Goal: Find specific page/section: Find specific page/section

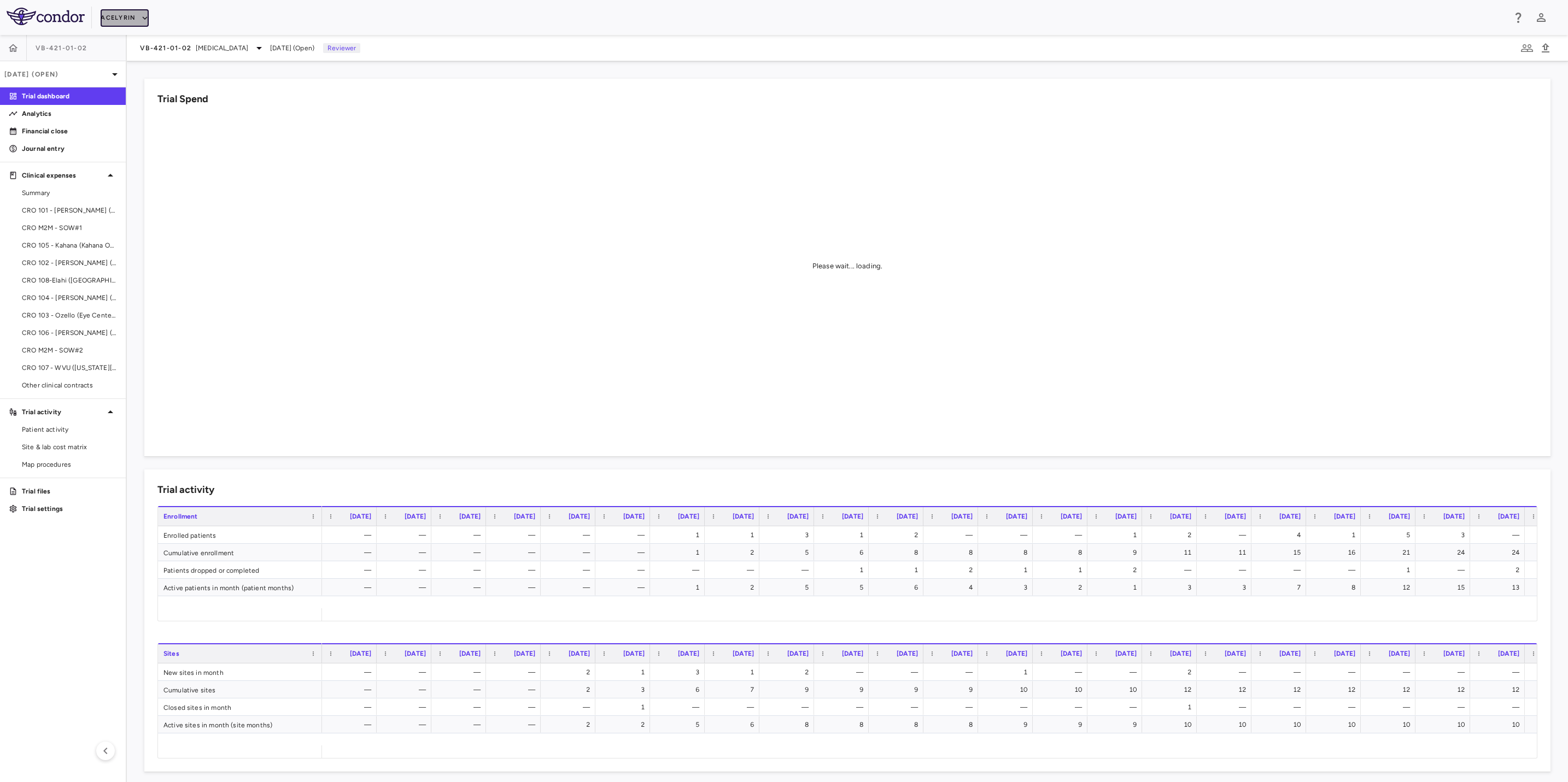
click at [112, 20] on button "Acelyrin" at bounding box center [125, 18] width 48 height 17
click at [136, 74] on li "Acelyrin - Translational" at bounding box center [147, 72] width 91 height 16
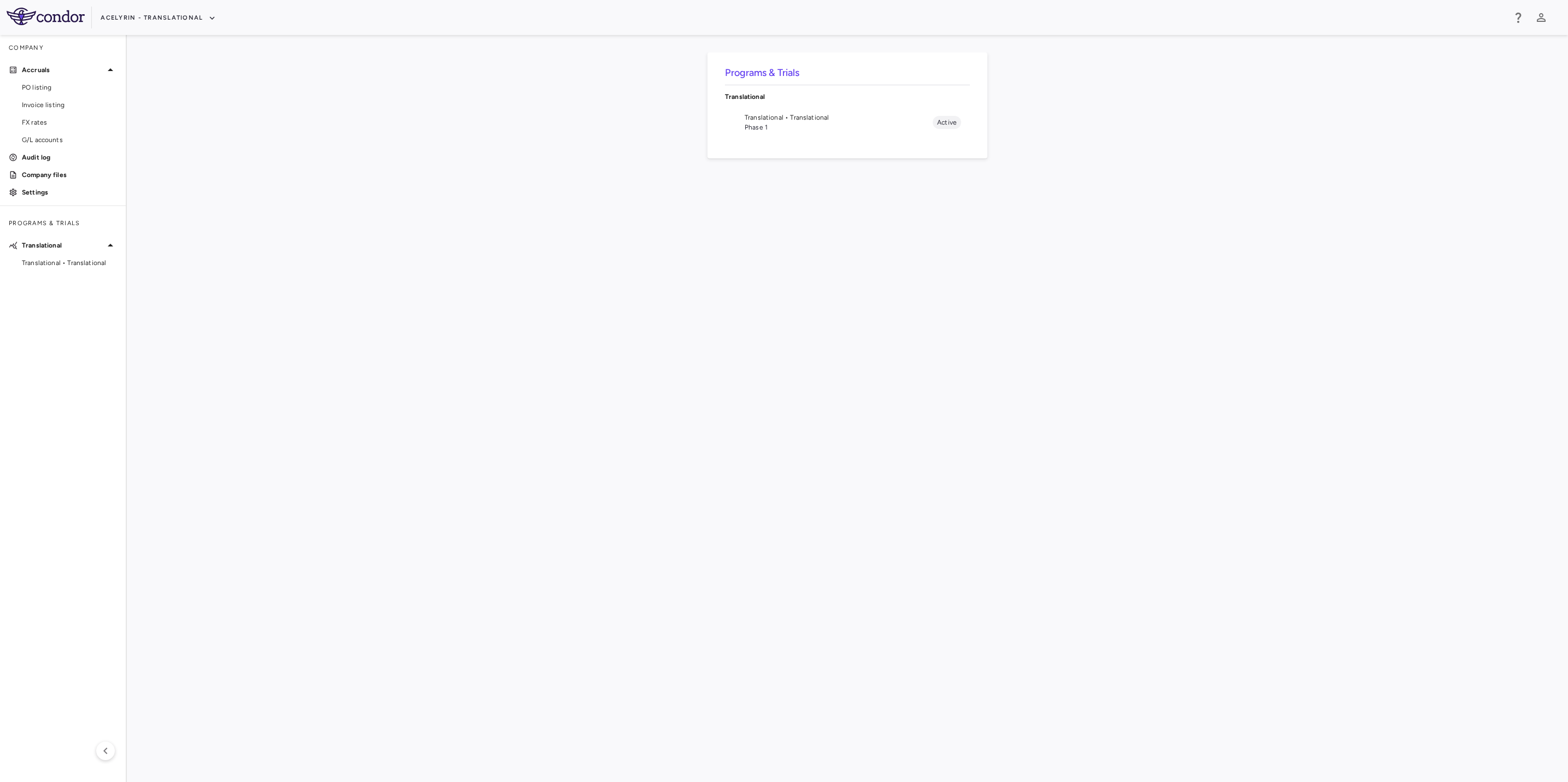
click at [786, 114] on span "Translational • Translational" at bounding box center [838, 117] width 188 height 9
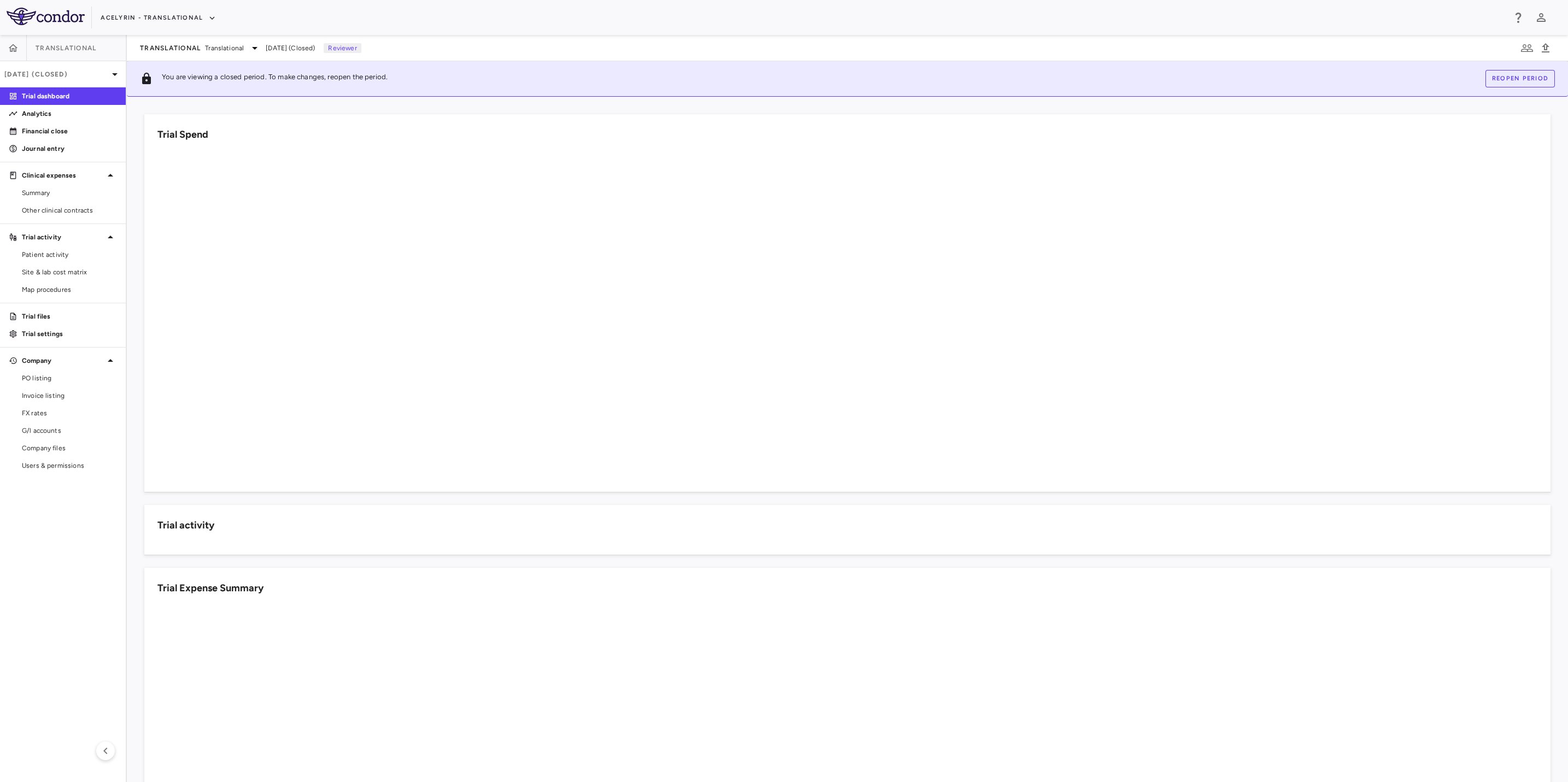
click at [87, 560] on aside "Translational [DATE] (Closed) Trial dashboard Analytics Financial close Journal…" at bounding box center [63, 408] width 127 height 747
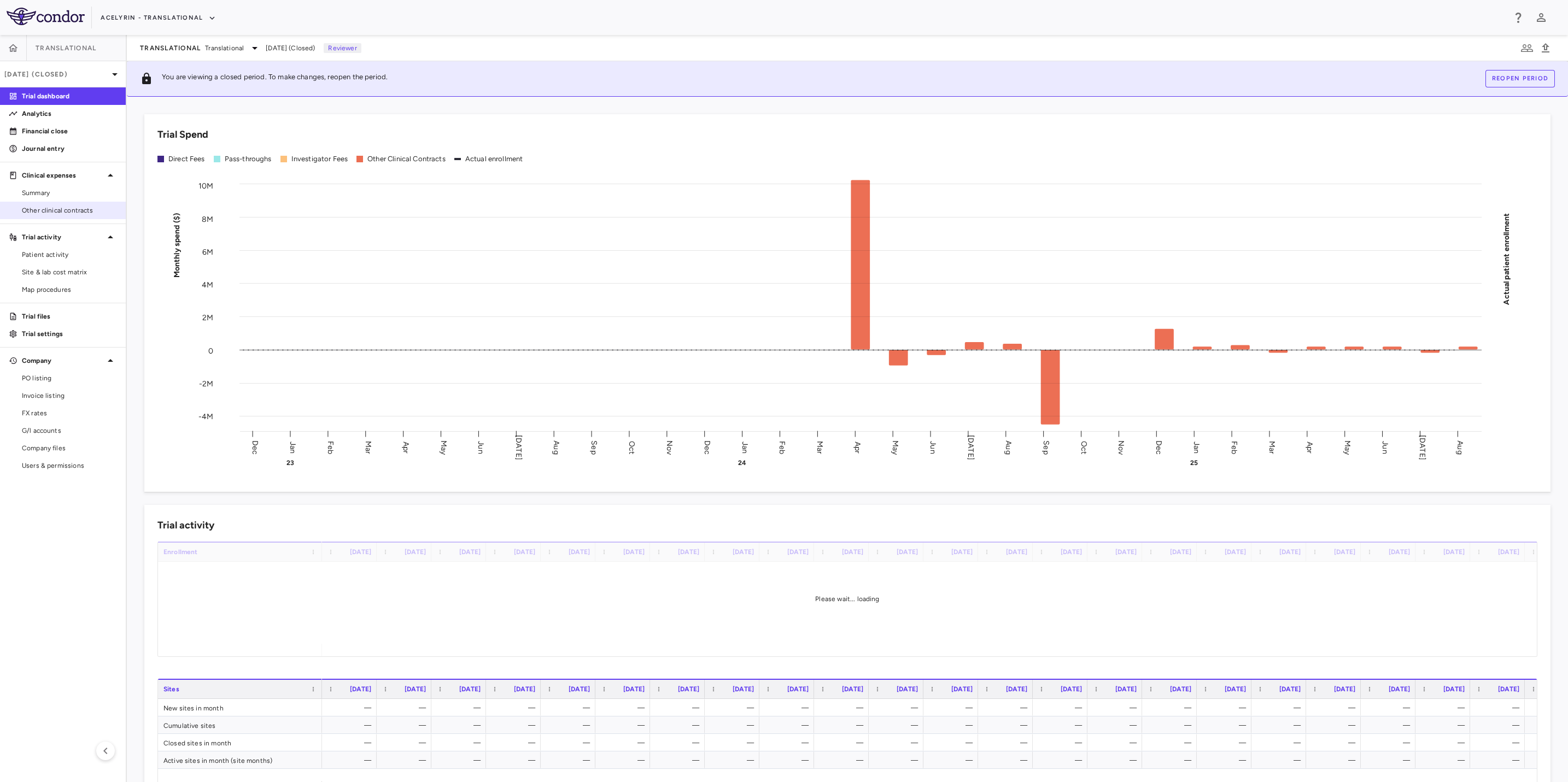
click at [48, 211] on span "Other clinical contracts" at bounding box center [69, 210] width 95 height 9
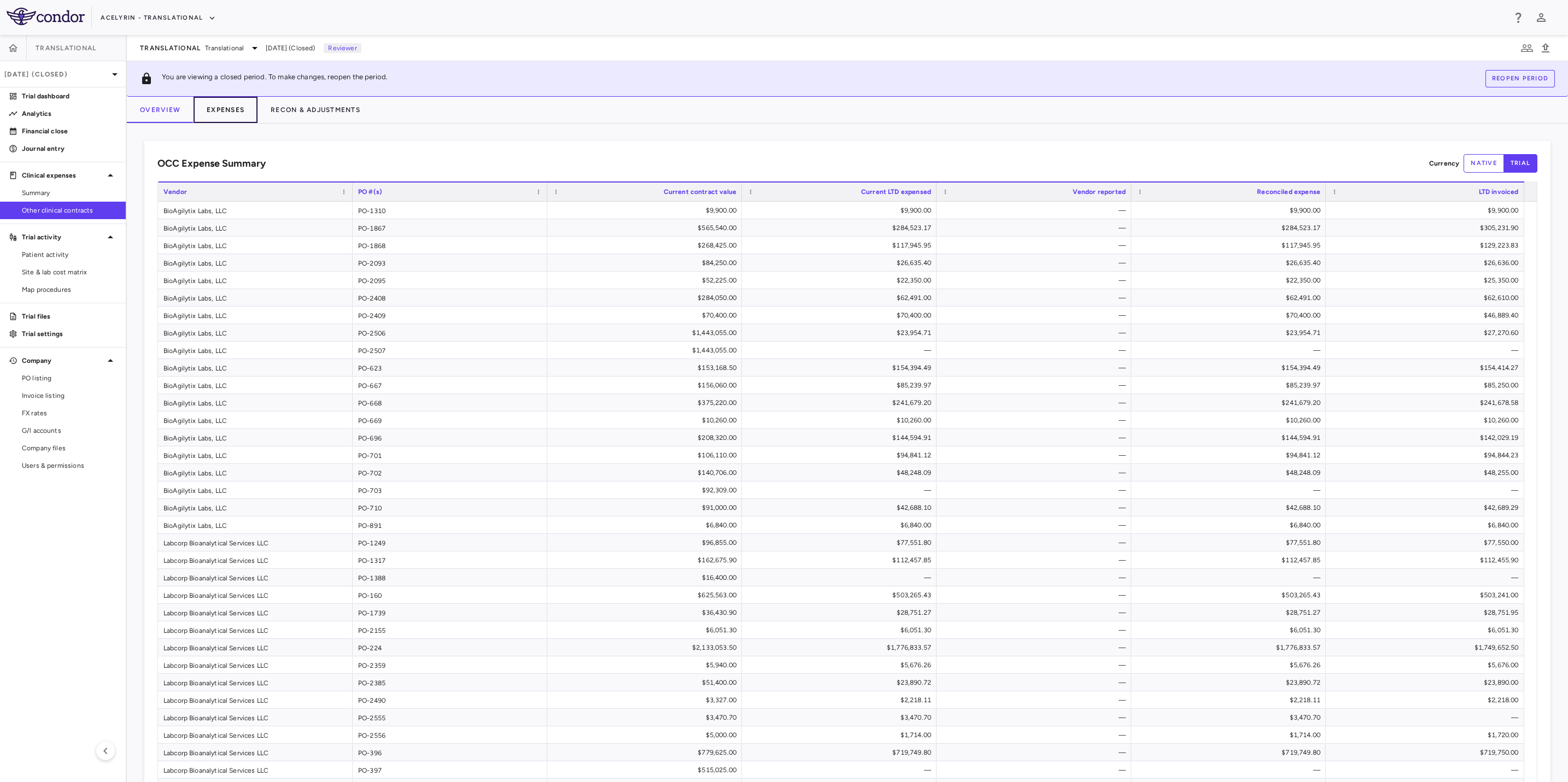
click at [220, 110] on button "Expenses" at bounding box center [225, 110] width 64 height 26
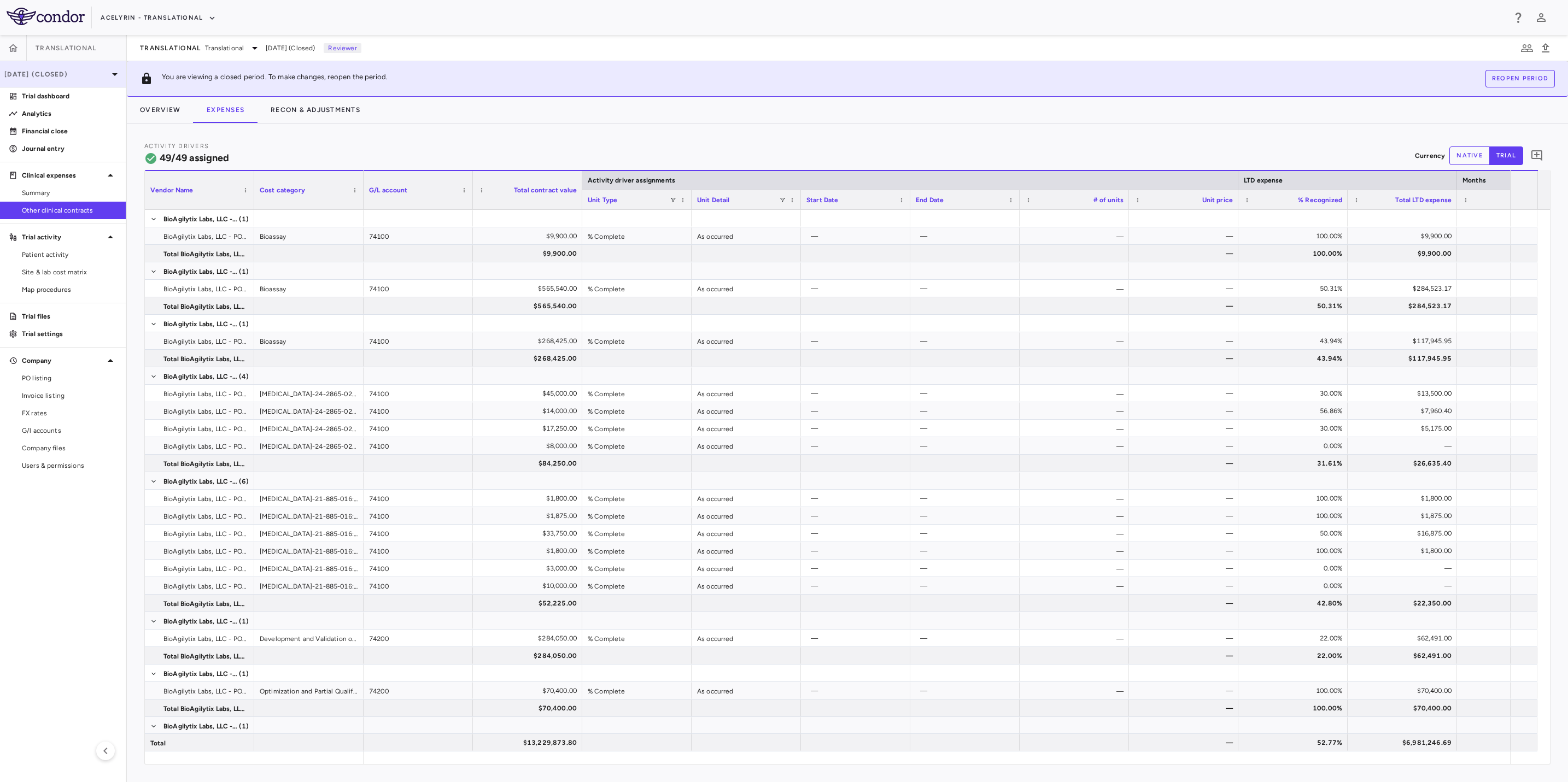
click at [95, 84] on div "[DATE] (Closed)" at bounding box center [63, 74] width 125 height 26
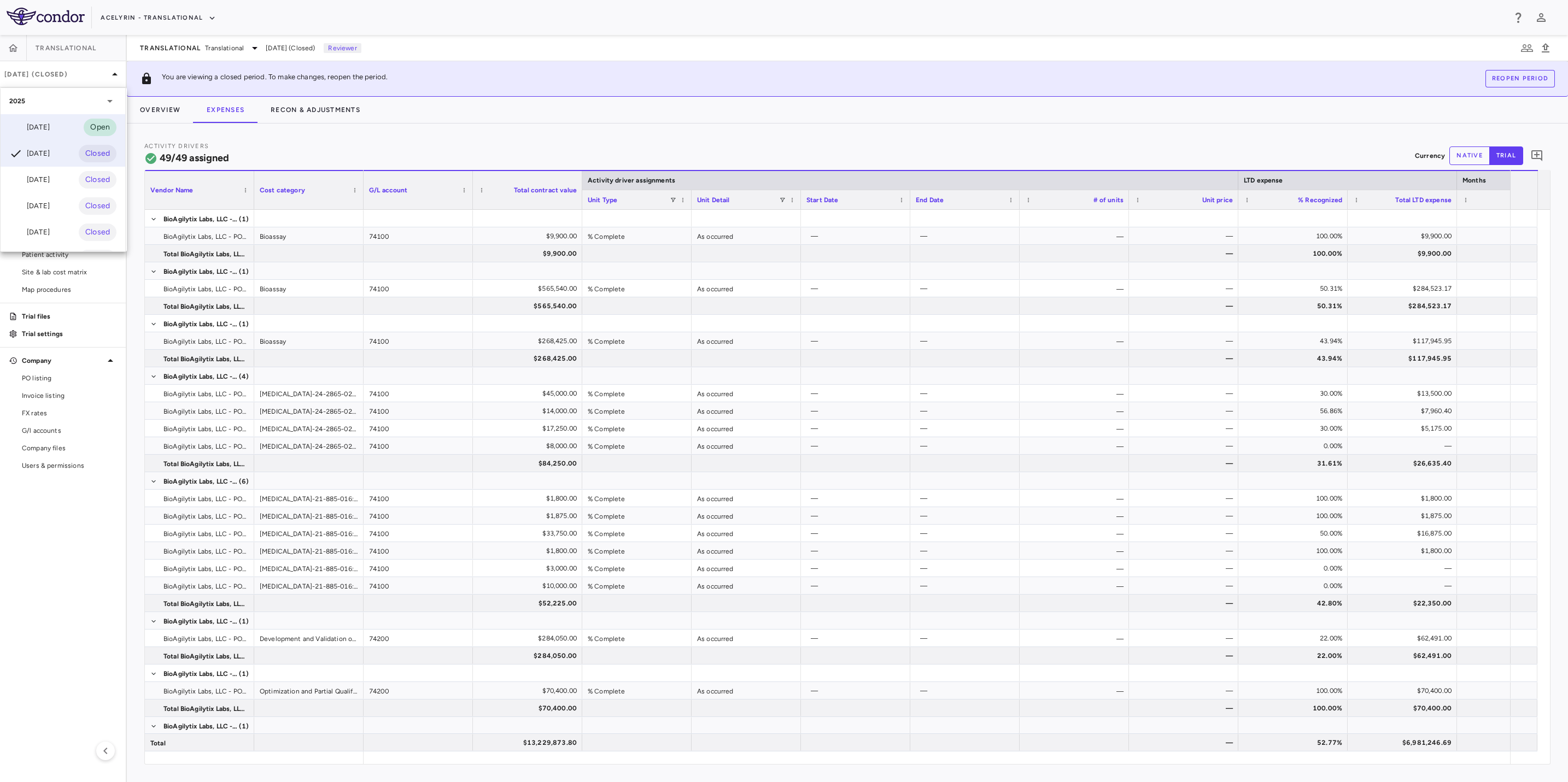
click at [42, 128] on div "[DATE]" at bounding box center [29, 128] width 40 height 13
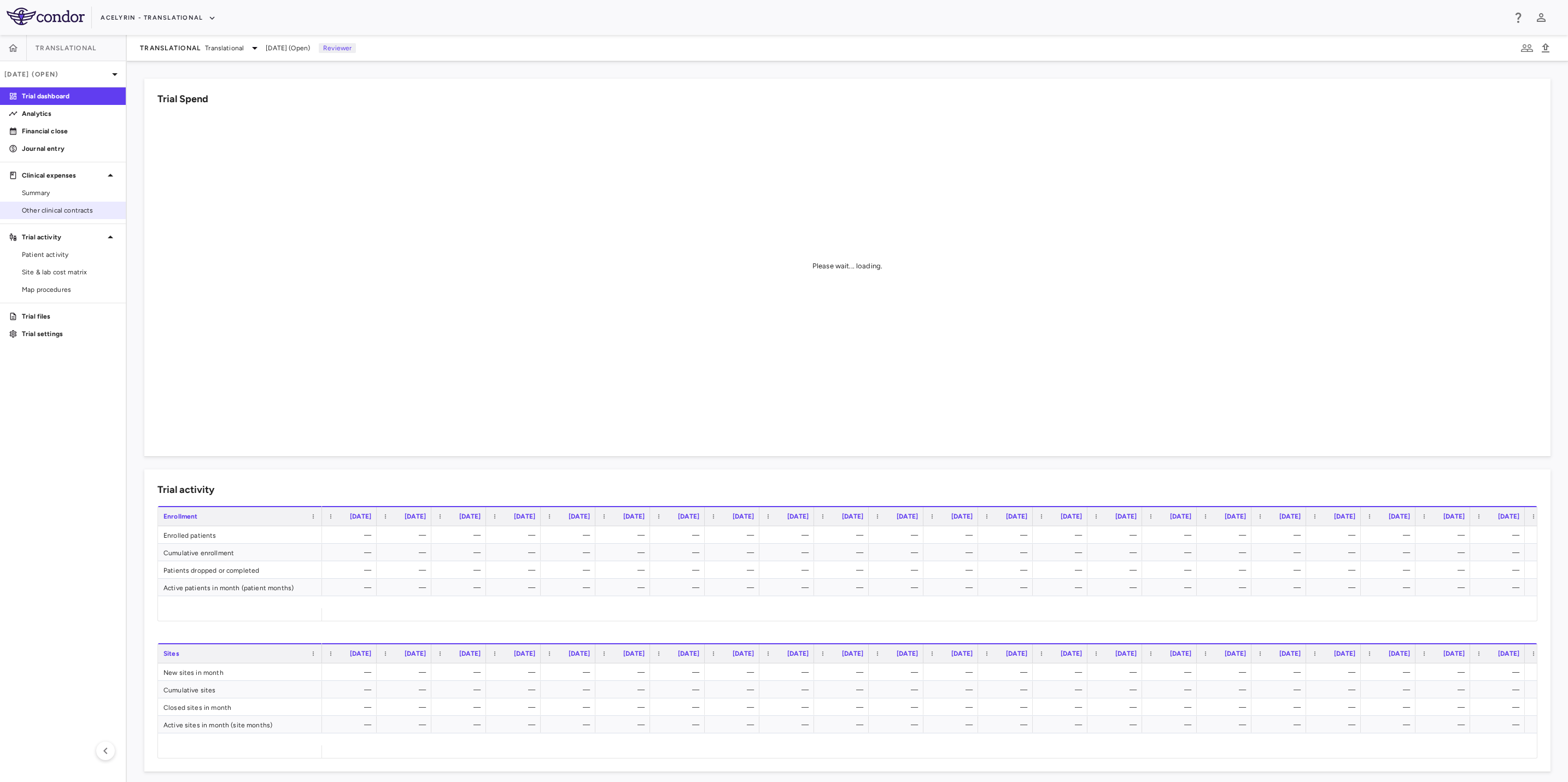
click at [77, 208] on span "Other clinical contracts" at bounding box center [69, 210] width 95 height 9
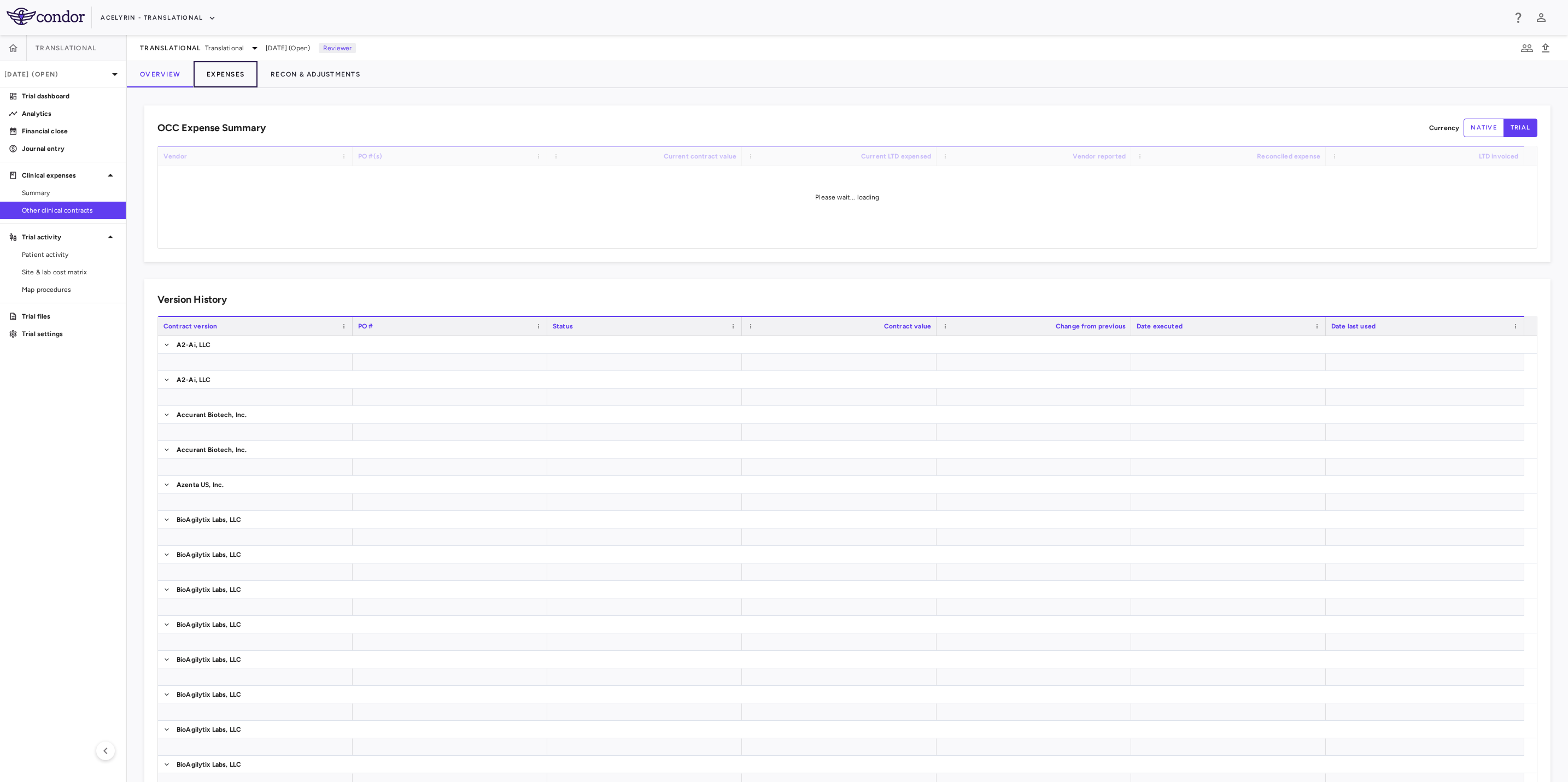
click at [211, 71] on button "Expenses" at bounding box center [225, 74] width 64 height 26
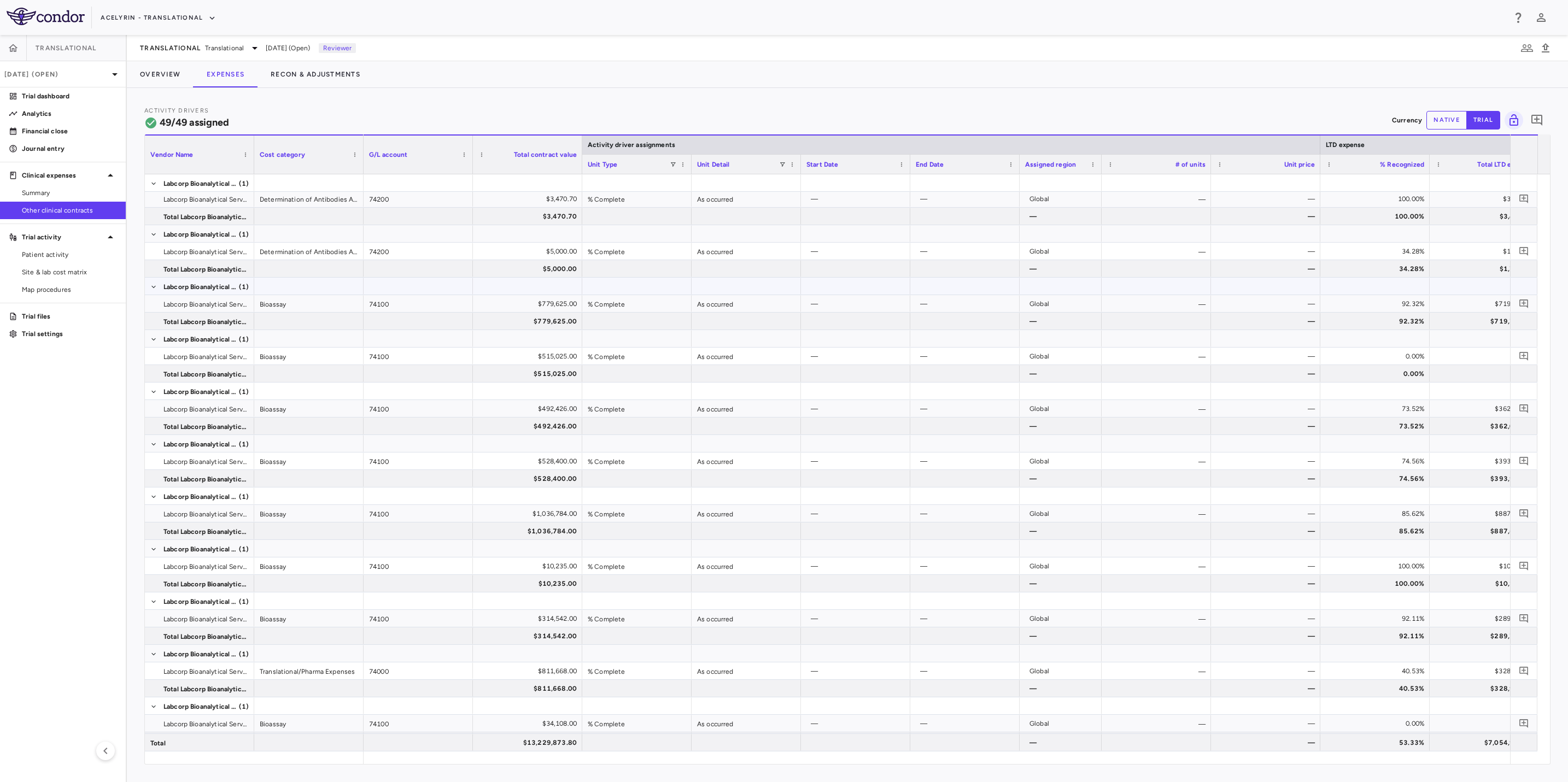
scroll to position [1697, 0]
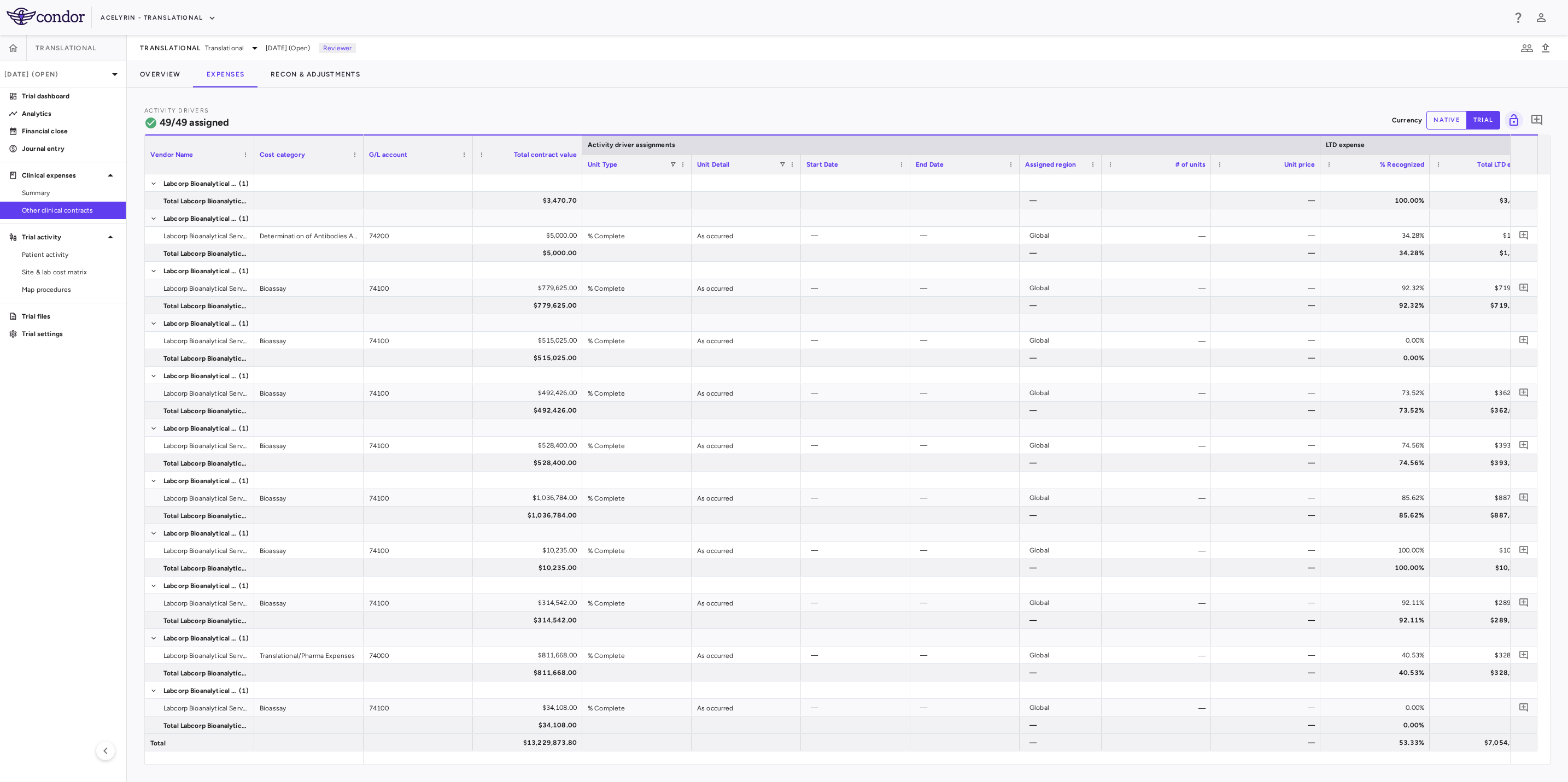
click at [681, 85] on div "Overview Expenses Recon & Adjustments" at bounding box center [847, 74] width 1441 height 26
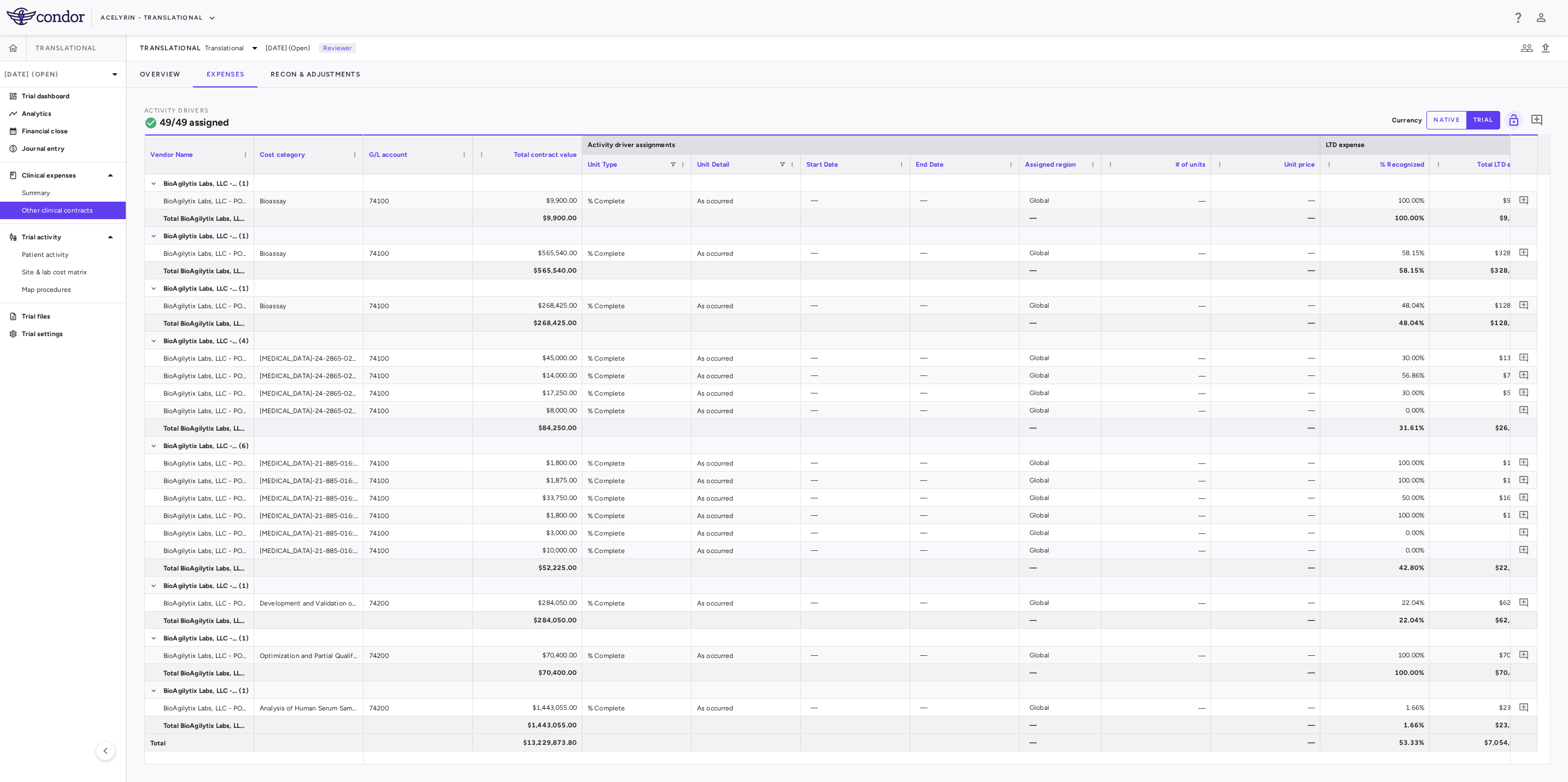
drag, startPoint x: 707, startPoint y: 101, endPoint x: 836, endPoint y: 102, distance: 129.0
click at [711, 101] on div "Activity Drivers 49/49 assigned Currency native trial 0 Vendor Name Drag here t…" at bounding box center [847, 435] width 1441 height 694
drag, startPoint x: 912, startPoint y: 99, endPoint x: 775, endPoint y: 101, distance: 137.0
click at [908, 99] on div "Activity Drivers 49/49 assigned Currency native trial 0 Vendor Name Drag here t…" at bounding box center [847, 435] width 1441 height 694
click at [775, 101] on div "Activity Drivers 49/49 assigned Currency native trial 0 Vendor Name Drag here t…" at bounding box center [847, 435] width 1441 height 694
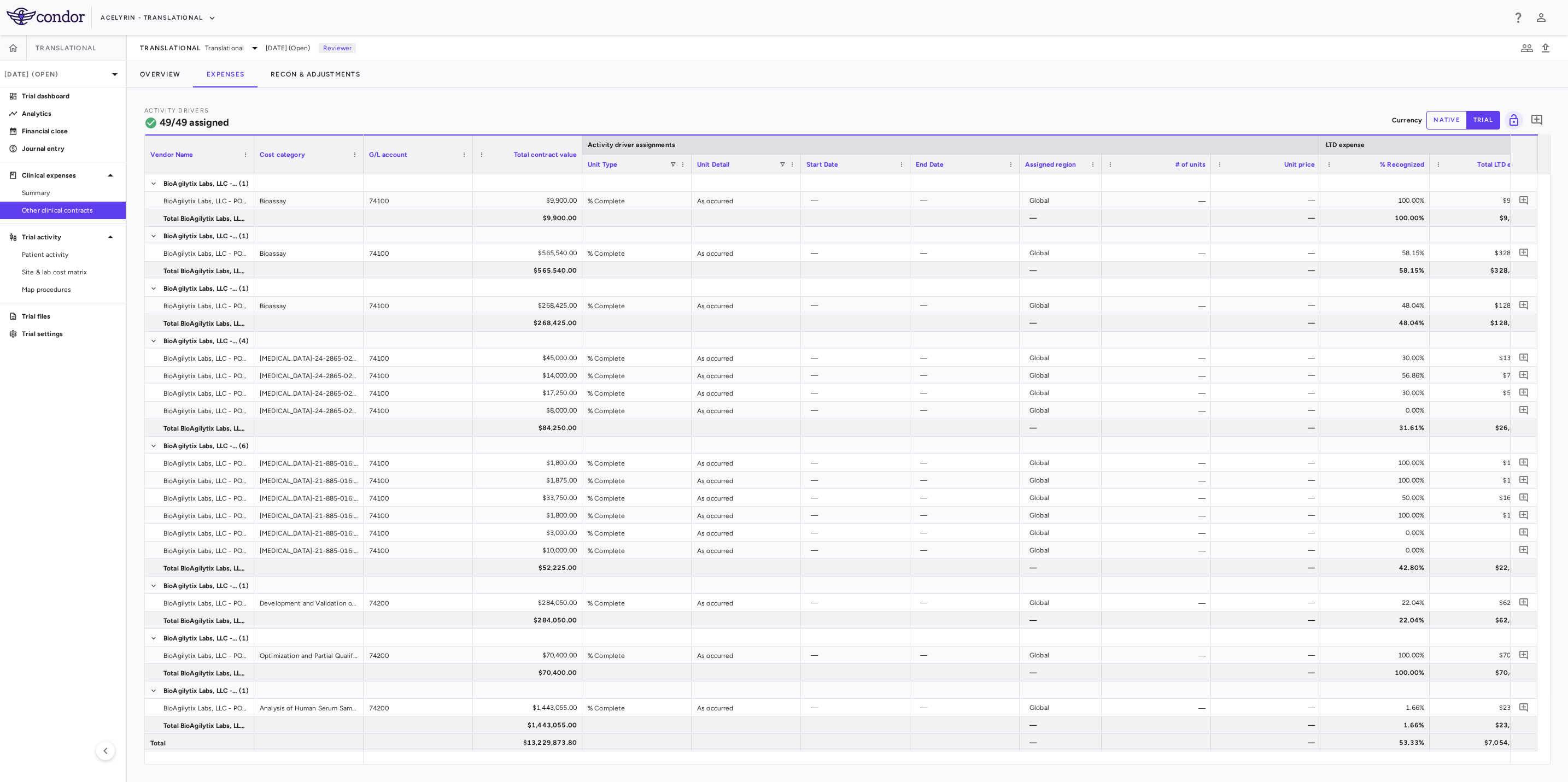
click at [71, 482] on aside "Translational [DATE] (Open) Trial dashboard Analytics Financial close Journal e…" at bounding box center [63, 408] width 127 height 747
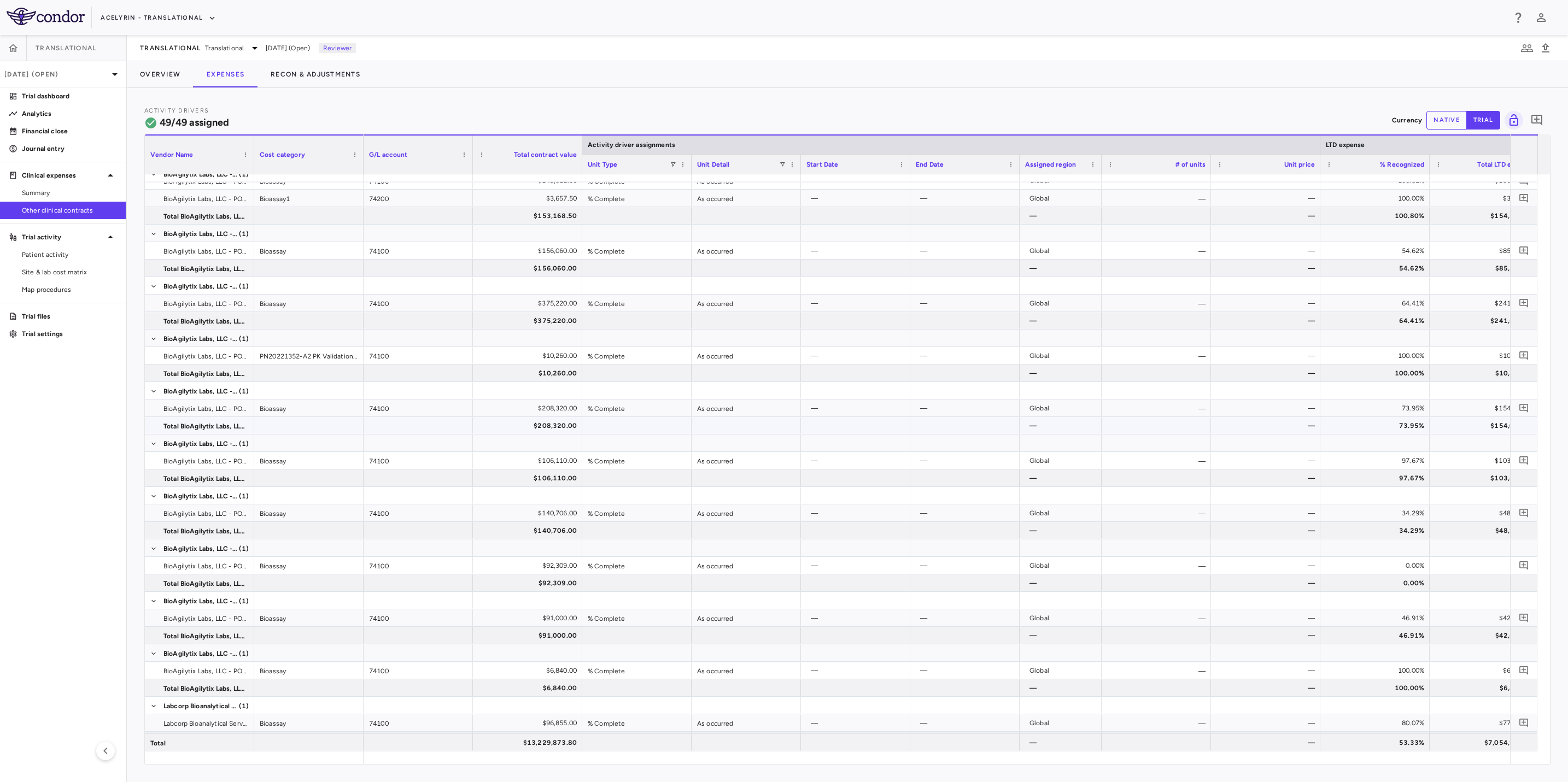
scroll to position [228, 0]
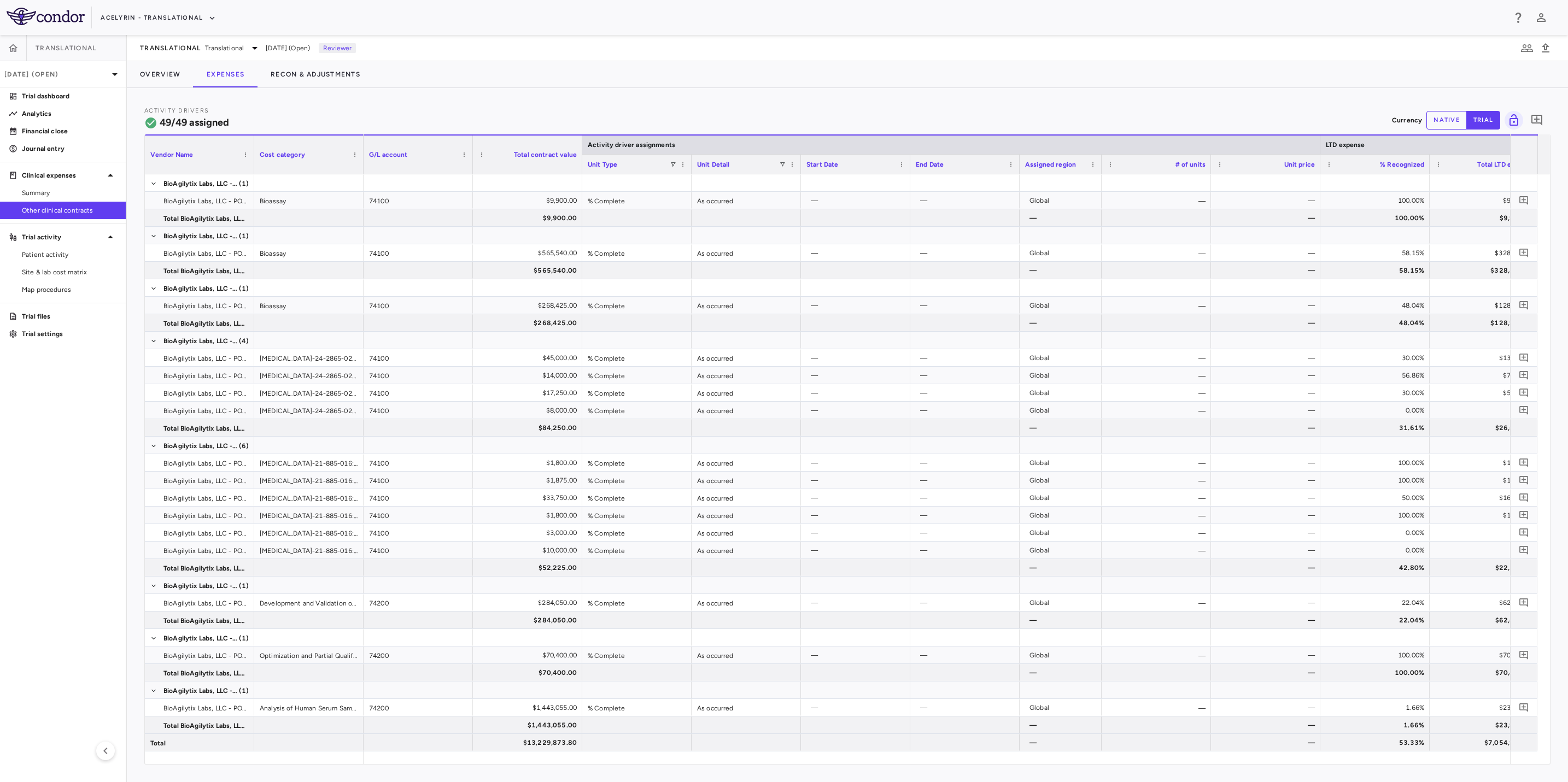
click at [82, 388] on aside "Translational [DATE] (Open) Trial dashboard Analytics Financial close Journal e…" at bounding box center [63, 408] width 127 height 747
click at [745, 17] on div "Acelyrin - Translational" at bounding box center [803, 17] width 1404 height 18
